Goal: Information Seeking & Learning: Learn about a topic

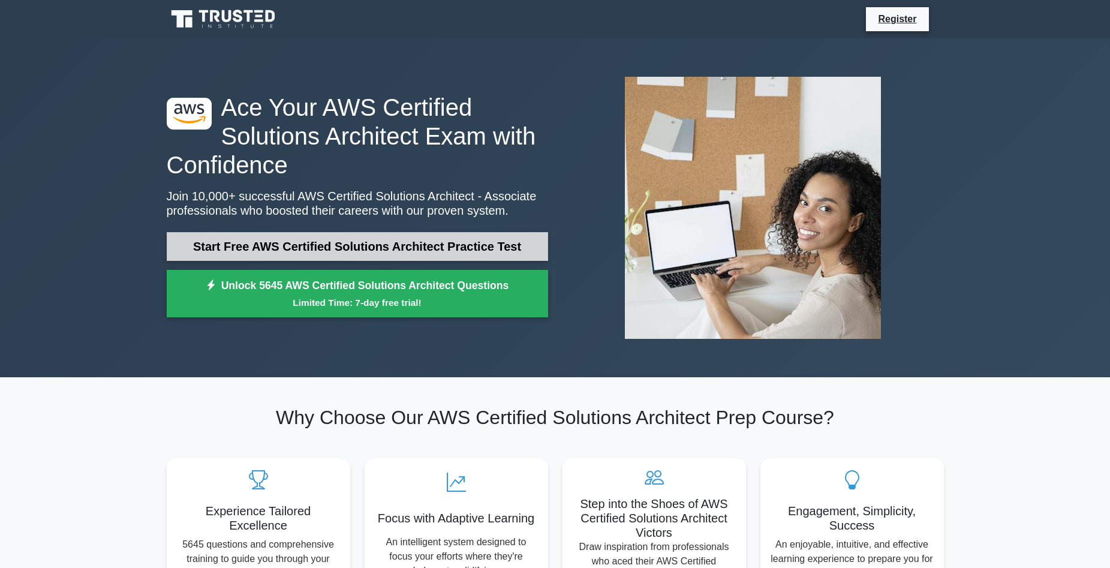
click at [350, 249] on link "Start Free AWS Certified Solutions Architect Practice Test" at bounding box center [357, 246] width 381 height 29
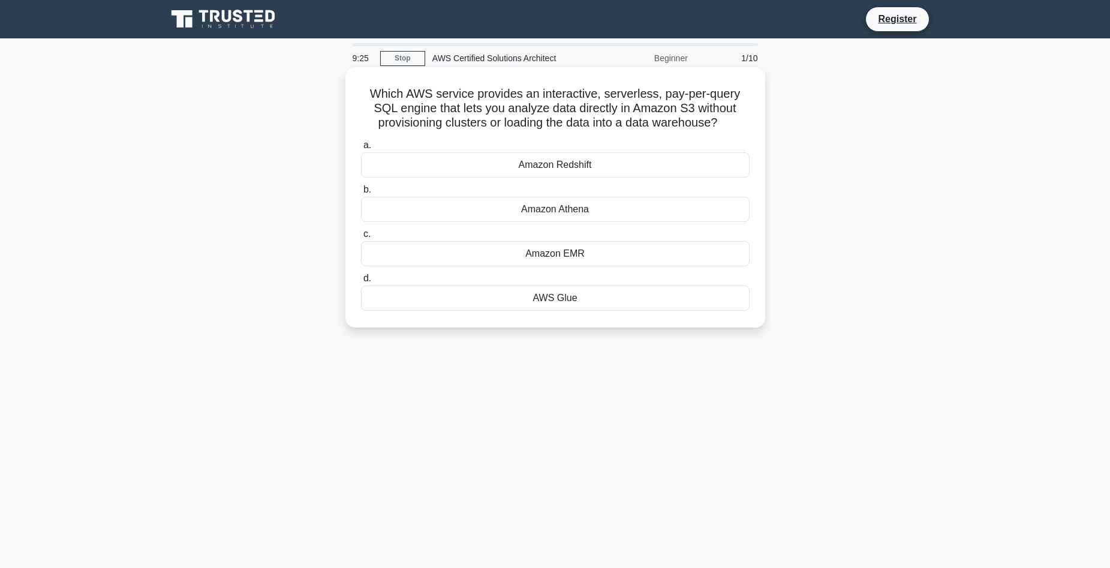
click at [594, 162] on div "Amazon Redshift" at bounding box center [555, 164] width 389 height 25
click at [361, 149] on input "a. Amazon Redshift" at bounding box center [361, 146] width 0 height 8
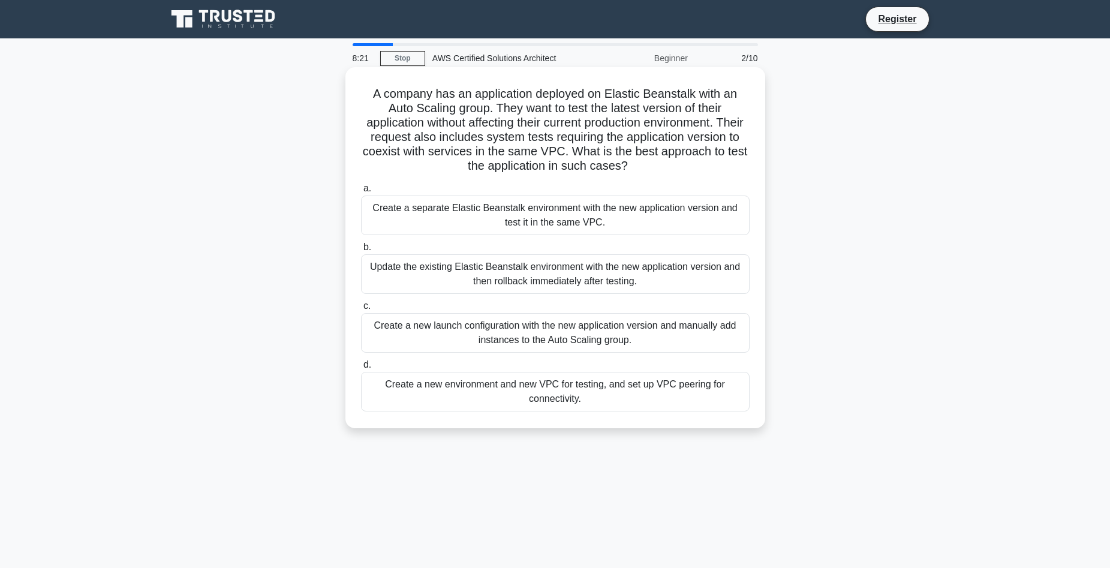
click at [601, 405] on div "Create a new environment and new VPC for testing, and set up VPC peering for co…" at bounding box center [555, 392] width 389 height 40
click at [361, 369] on input "d. Create a new environment and new VPC for testing, and set up VPC peering for…" at bounding box center [361, 365] width 0 height 8
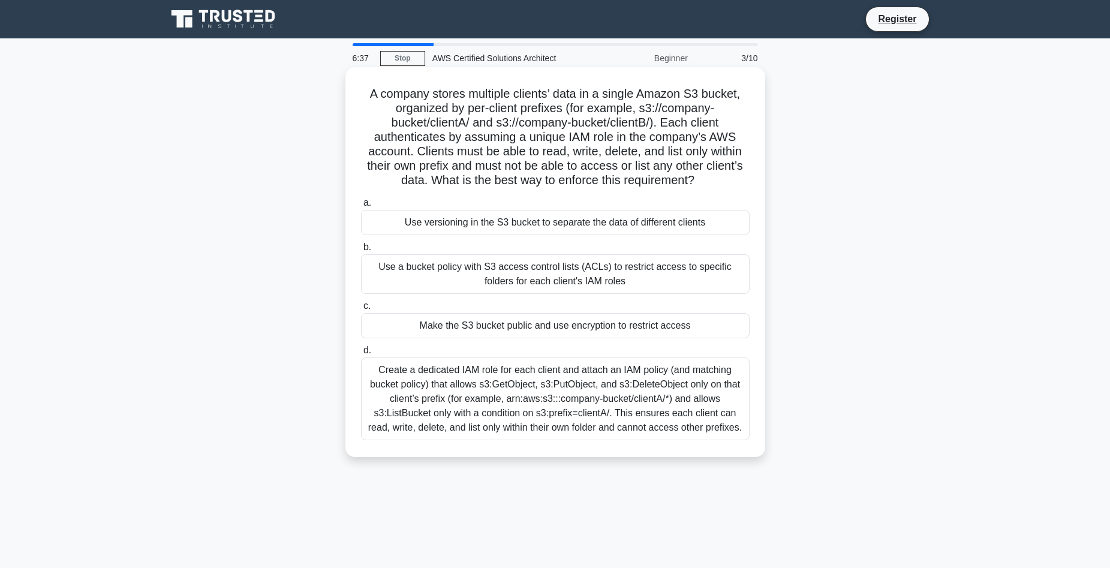
click at [610, 268] on div "Use a bucket policy with S3 access control lists (ACLs) to restrict access to s…" at bounding box center [555, 274] width 389 height 40
click at [361, 251] on input "b. Use a bucket policy with S3 access control lists (ACLs) to restrict access t…" at bounding box center [361, 247] width 0 height 8
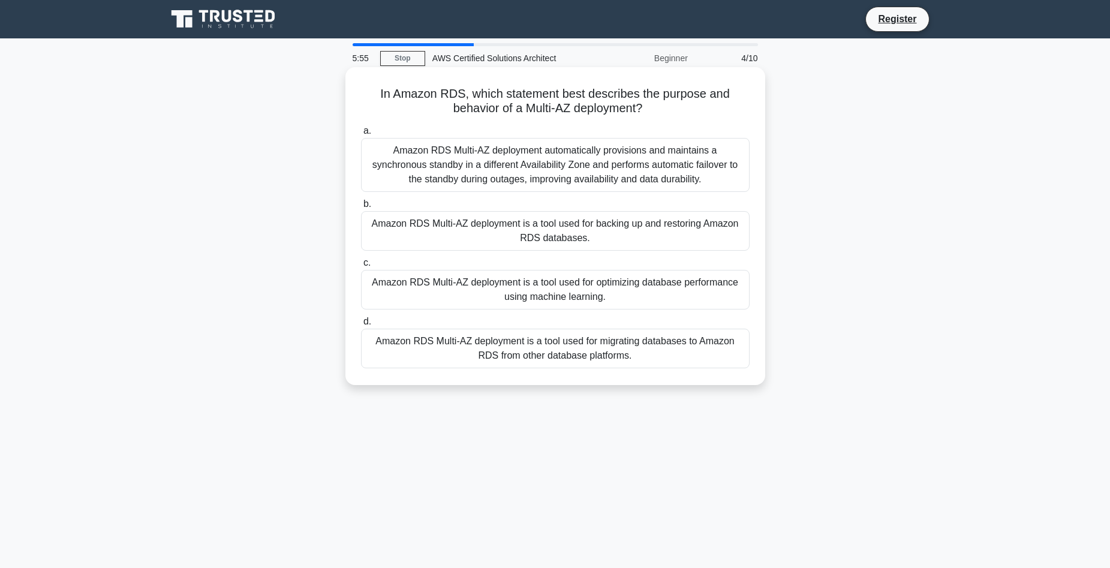
click at [633, 287] on div "Amazon RDS Multi-AZ deployment is a tool used for optimizing database performan…" at bounding box center [555, 290] width 389 height 40
click at [361, 267] on input "c. Amazon RDS Multi-AZ deployment is a tool used for optimizing database perfor…" at bounding box center [361, 263] width 0 height 8
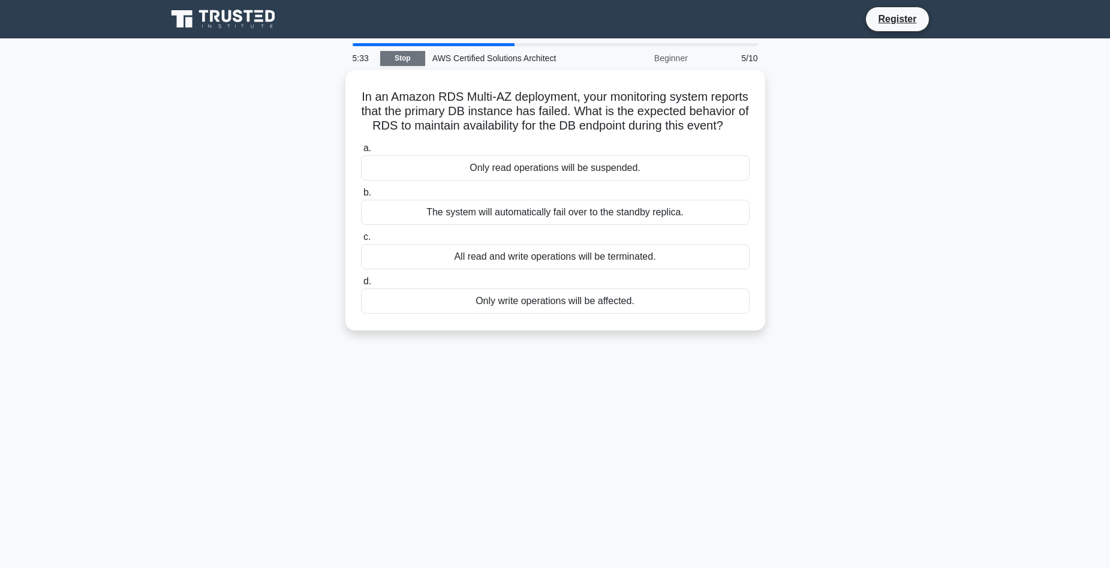
click at [406, 61] on link "Stop" at bounding box center [402, 58] width 45 height 15
